Goal: Check status: Check status

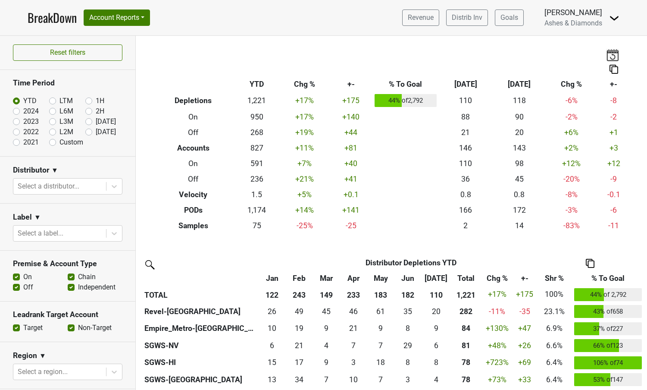
click at [96, 131] on label "[DATE]" at bounding box center [106, 132] width 20 height 10
click at [87, 131] on input "[DATE]" at bounding box center [102, 131] width 34 height 9
radio input "true"
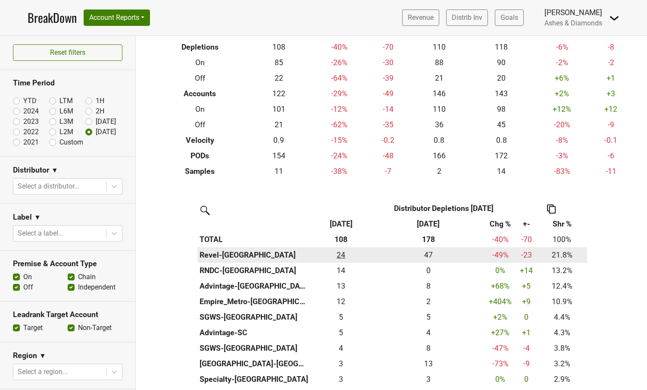
scroll to position [54, 0]
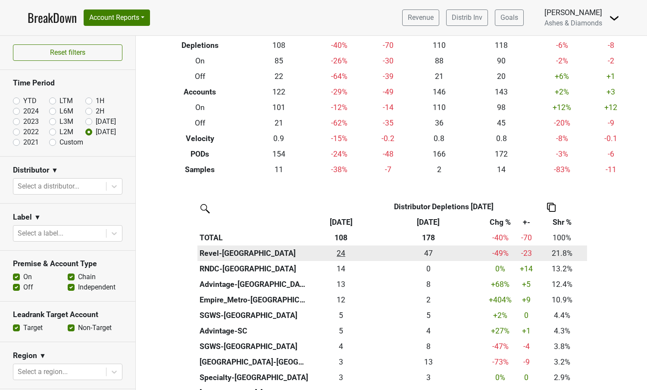
click at [339, 250] on div "23.5 24" at bounding box center [340, 252] width 57 height 11
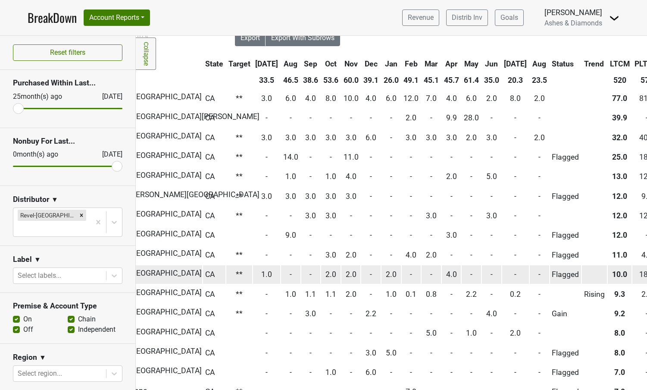
scroll to position [82, 263]
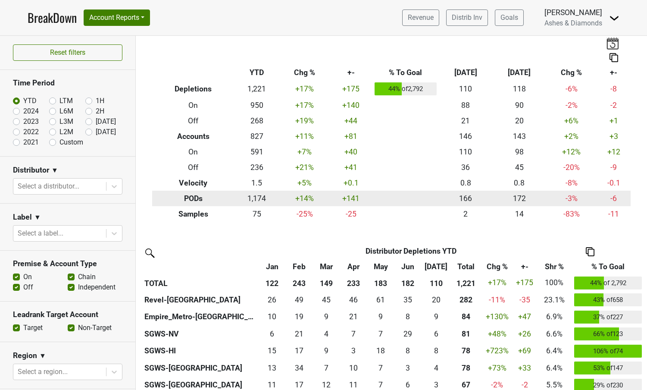
scroll to position [17, 0]
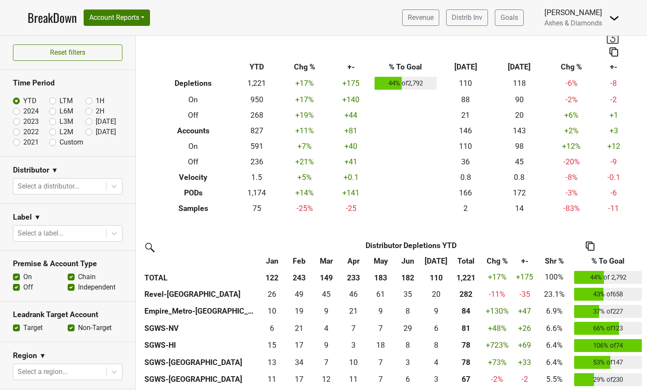
click at [96, 131] on label "[DATE]" at bounding box center [106, 132] width 20 height 10
click at [90, 131] on input "[DATE]" at bounding box center [102, 131] width 34 height 9
radio input "true"
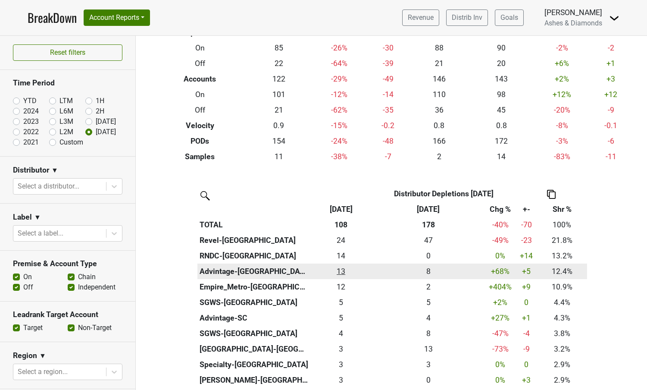
scroll to position [106, 0]
